Goal: Find contact information: Find contact information

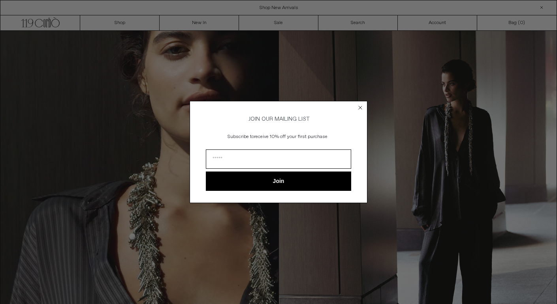
click at [358, 106] on circle "Close dialog" at bounding box center [360, 108] width 8 height 8
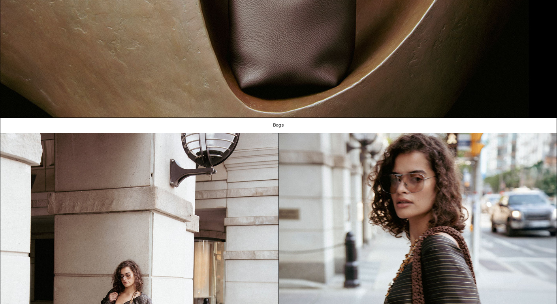
scroll to position [823, 0]
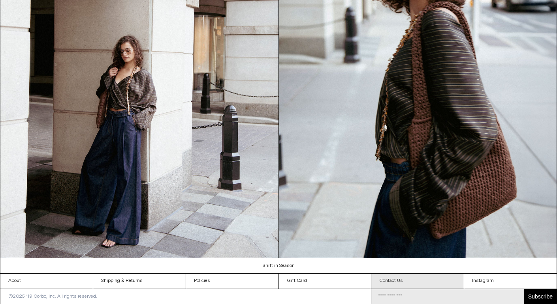
click at [385, 287] on link "Contact Us" at bounding box center [417, 281] width 92 height 15
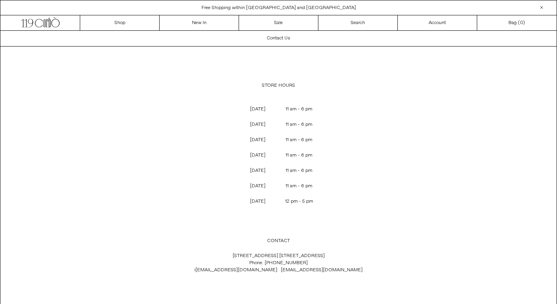
click at [356, 230] on div "Contact Us STORE HOURS [DATE] 11 am - 6 pm [DATE] 11 am - 6 pm [DATE] 11 am - 6…" at bounding box center [278, 178] width 556 height 294
click at [189, 132] on div at bounding box center [176, 151] width 57 height 116
click at [333, 255] on p "119 Yorkville Ave. Toronto, Ontario M5R 1C4 Phone: +1 (416) 928 0954 i nfo@119c…" at bounding box center [278, 263] width 261 height 29
drag, startPoint x: 308, startPoint y: 259, endPoint x: 274, endPoint y: 259, distance: 33.2
click at [274, 259] on p "119 Yorkville Ave. Toronto, Ontario M5R 1C4 Phone: +1 (416) 928 0954 i nfo@119c…" at bounding box center [278, 263] width 261 height 29
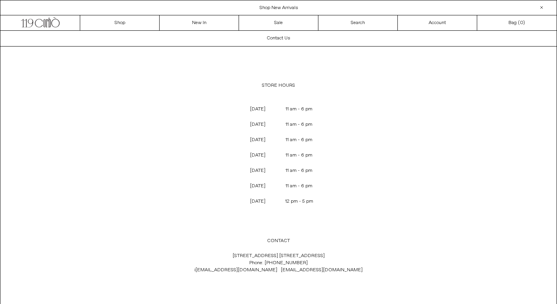
copy p "416) 928 0954"
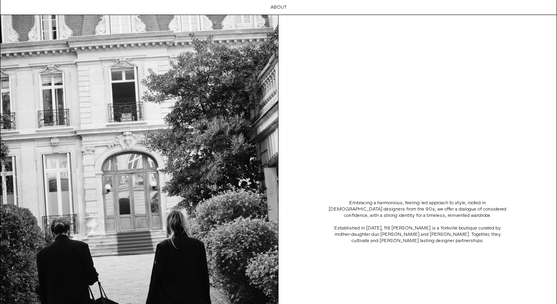
scroll to position [42, 0]
